Goal: Task Accomplishment & Management: Manage account settings

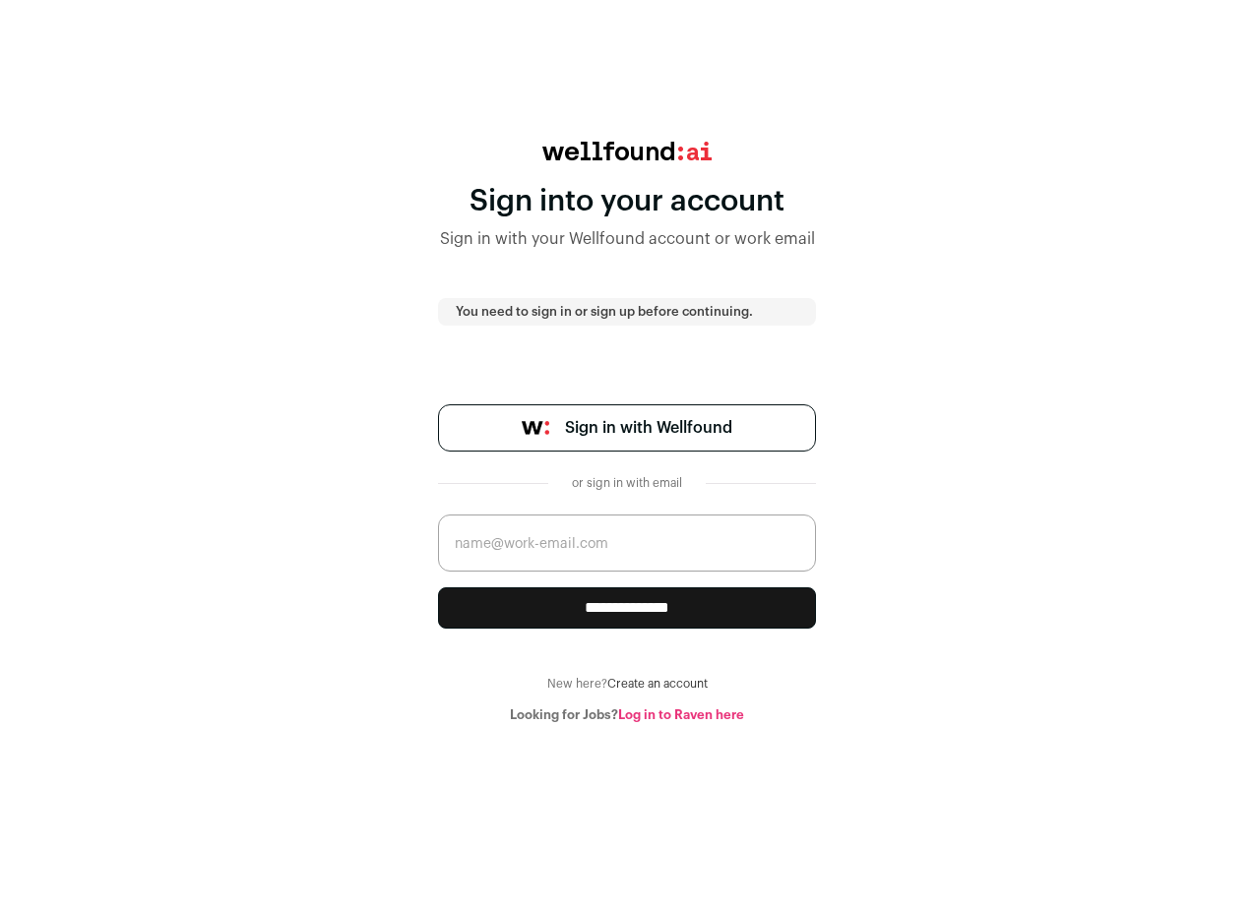
click at [635, 410] on link "Sign in with Wellfound" at bounding box center [627, 427] width 378 height 47
click at [581, 551] on input "email" at bounding box center [627, 543] width 378 height 57
type input "akotak@unitbase.co"
click at [591, 606] on input "**********" at bounding box center [627, 607] width 378 height 41
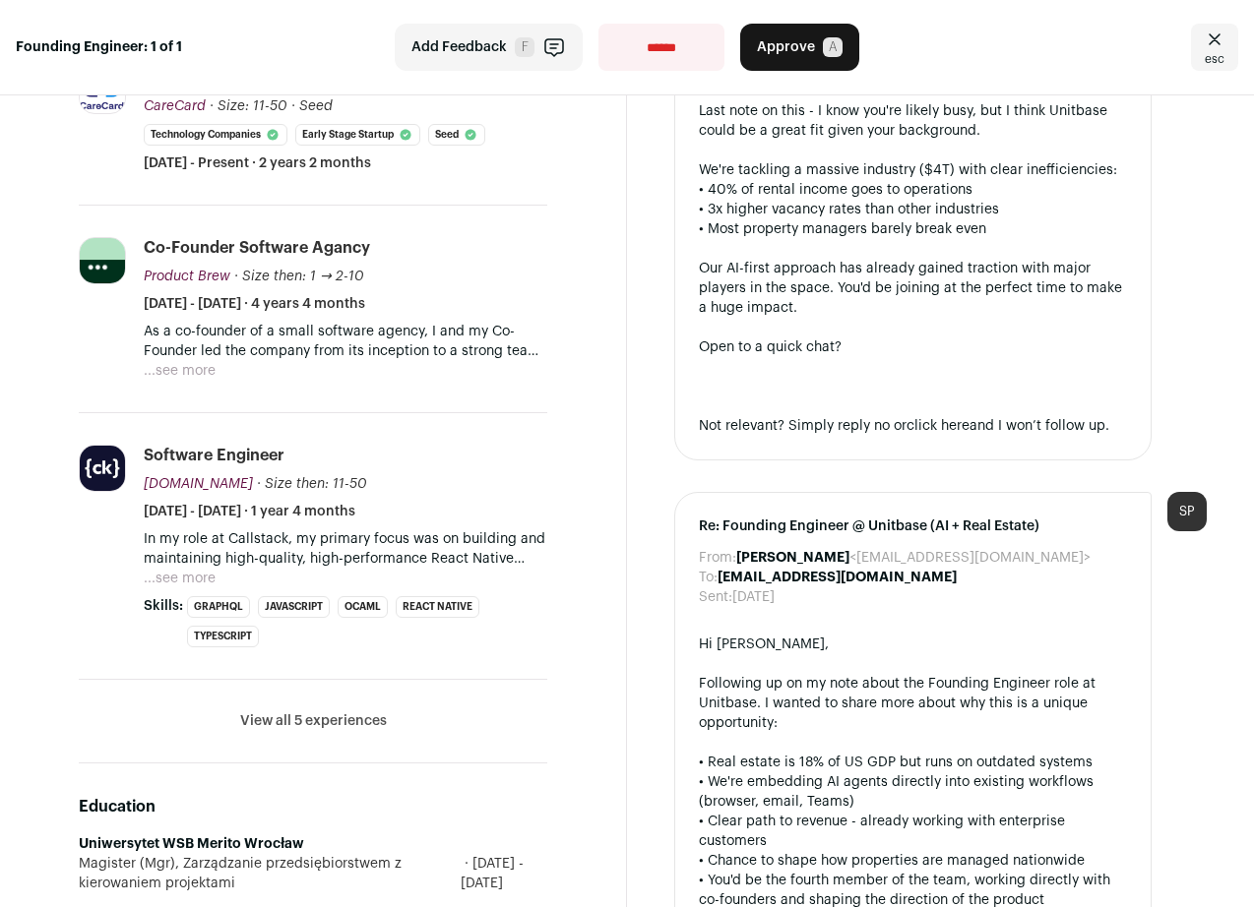
scroll to position [518, 0]
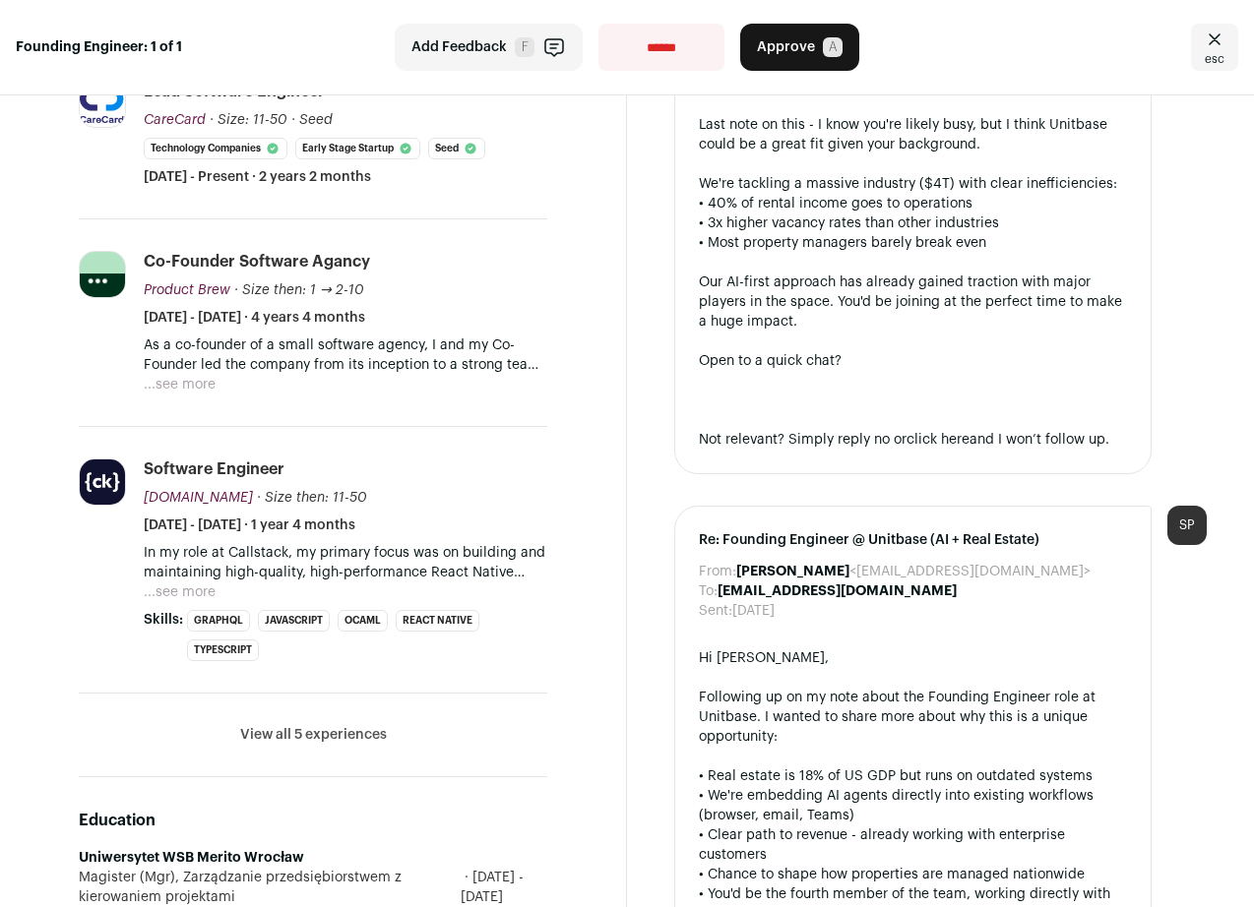
click at [335, 745] on button "View all 5 experiences" at bounding box center [313, 735] width 147 height 20
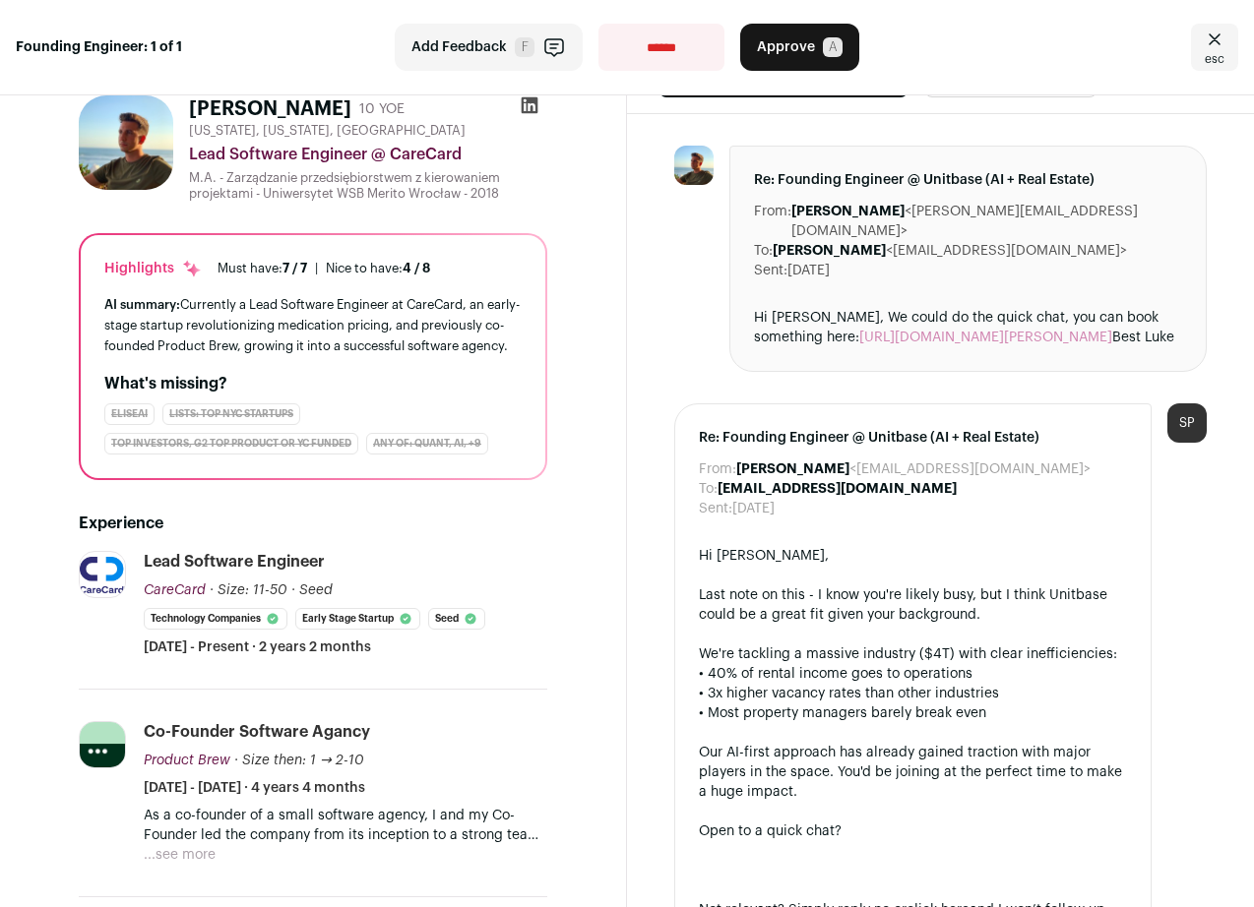
scroll to position [0, 0]
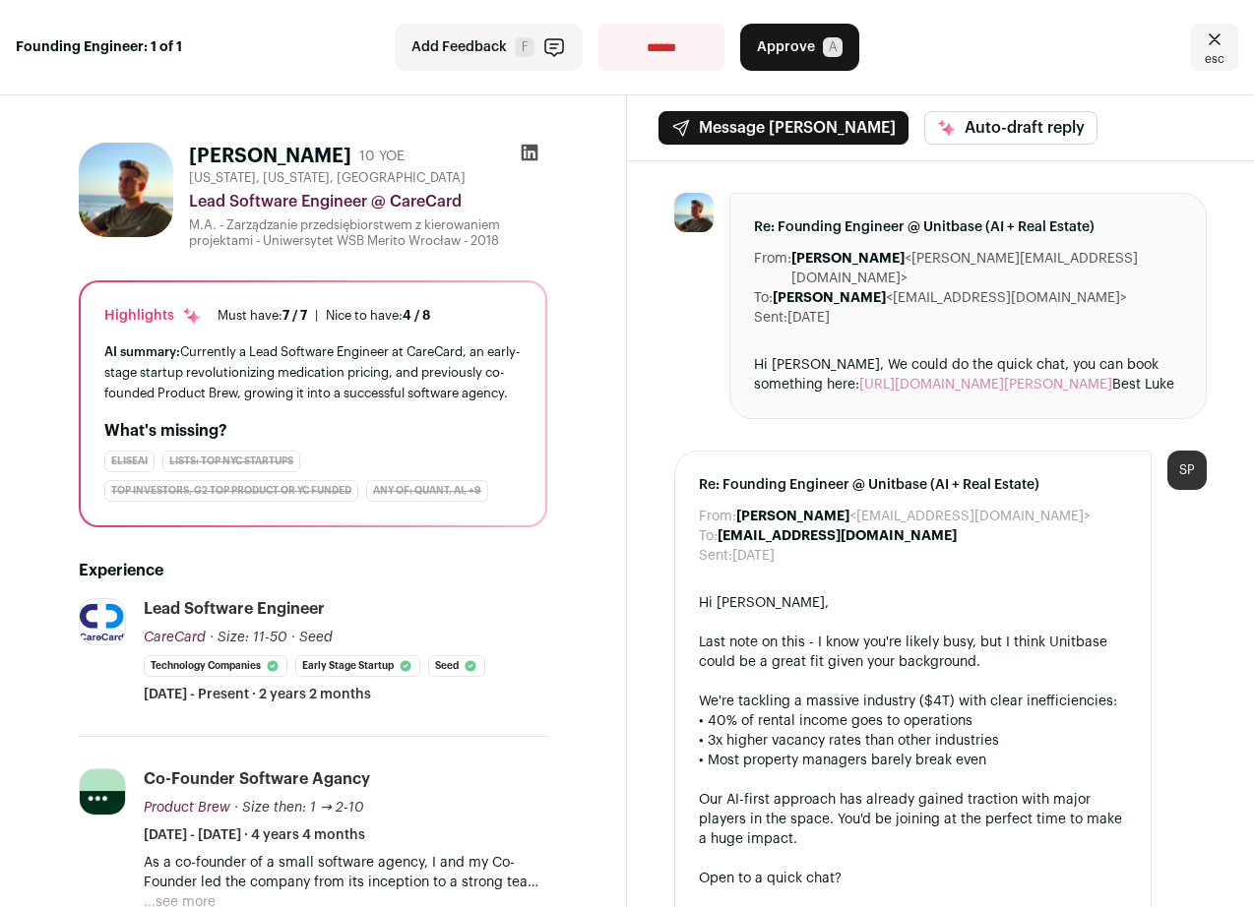
click at [529, 151] on icon at bounding box center [530, 153] width 20 height 20
click at [419, 320] on span "4 / 8" at bounding box center [416, 315] width 28 height 13
click at [284, 306] on div "Highlights Must have: 7 / 7 How many must haves have been fulfilled? | [GEOGRAP…" at bounding box center [312, 316] width 417 height 20
